Goal: Task Accomplishment & Management: Complete application form

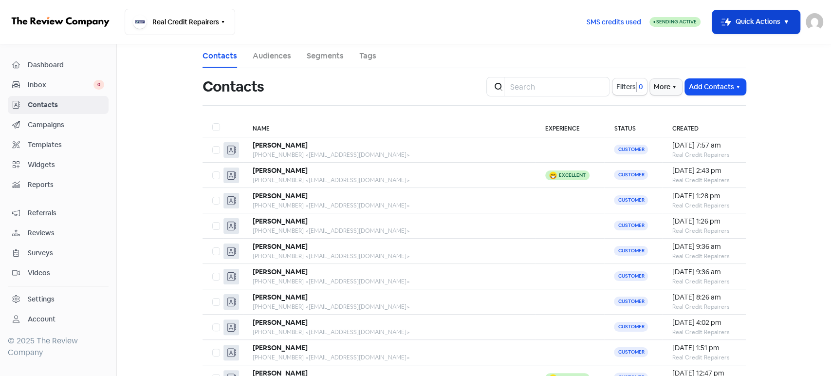
click at [758, 21] on button "Icon For Thunder-move Quick Actions" at bounding box center [756, 21] width 88 height 23
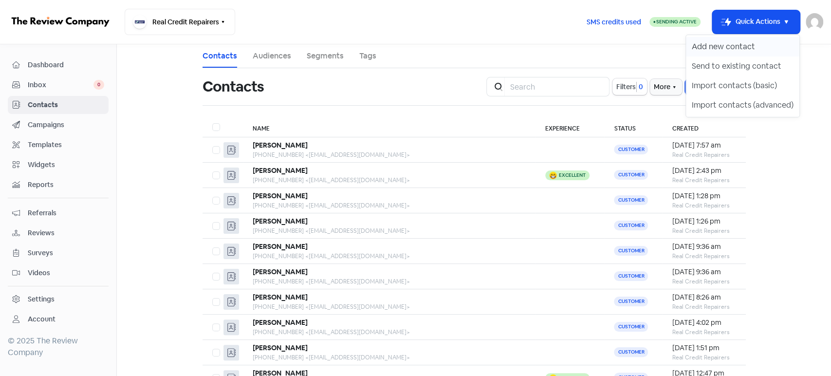
click at [706, 49] on button "Add new contact" at bounding box center [742, 46] width 113 height 19
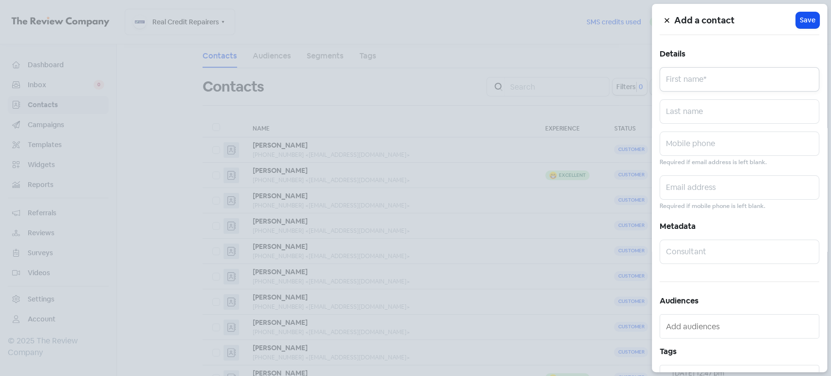
click at [701, 85] on input "text" at bounding box center [740, 79] width 160 height 24
paste input "[PERSON_NAME] 0451653456 [DOMAIN_NAME][EMAIL_ADDRESS][DOMAIN_NAME]"
drag, startPoint x: 693, startPoint y: 85, endPoint x: 817, endPoint y: 85, distance: 123.7
click at [817, 85] on div "Add a contact Icon For Loading Save Details [PERSON_NAME] 0451653456 [DOMAIN_NA…" at bounding box center [739, 188] width 175 height 368
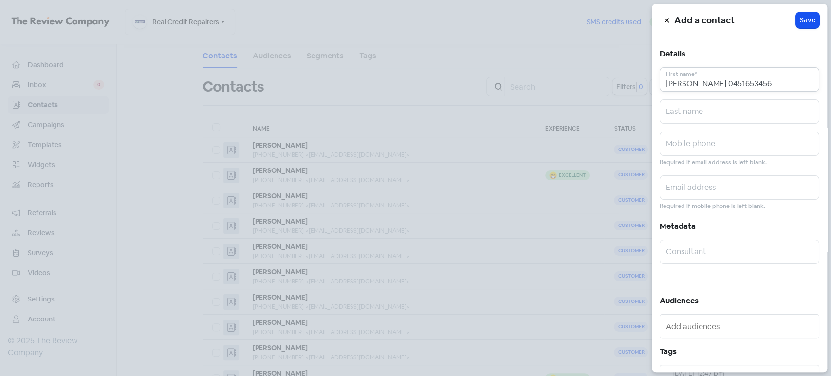
scroll to position [0, 0]
type input "[PERSON_NAME] 0451653456"
click at [710, 194] on input "text" at bounding box center [740, 187] width 160 height 24
paste input "[DOMAIN_NAME][EMAIL_ADDRESS][DOMAIN_NAME]"
type input "[DOMAIN_NAME][EMAIL_ADDRESS][DOMAIN_NAME]"
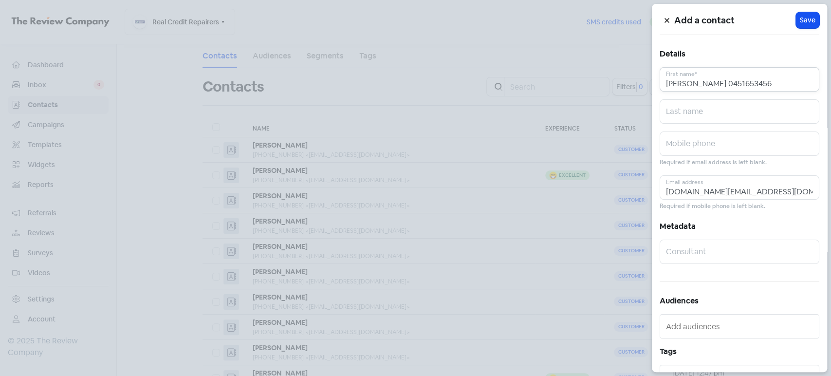
click at [762, 86] on input "[PERSON_NAME] 0451653456" at bounding box center [740, 79] width 160 height 24
type input "[PERSON_NAME]"
click at [726, 142] on input "text" at bounding box center [740, 143] width 160 height 24
paste input "0451653456"
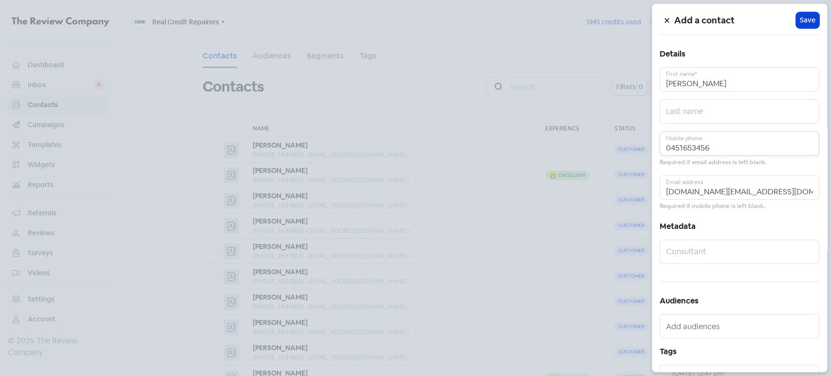
type input "0451653456"
click at [803, 25] on button "Icon For Loading Save" at bounding box center [807, 20] width 23 height 16
